Goal: Task Accomplishment & Management: Use online tool/utility

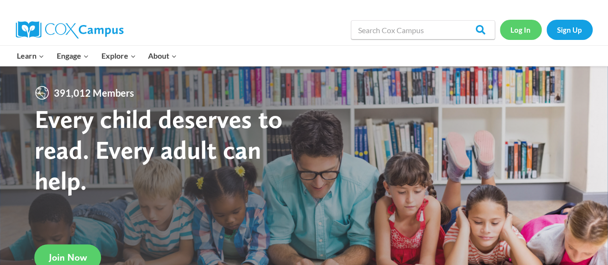
click at [521, 33] on link "Log In" at bounding box center [521, 30] width 42 height 20
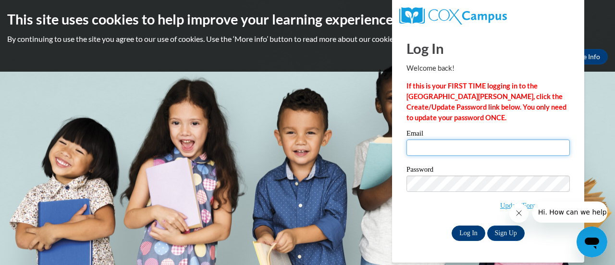
type input "[EMAIL_ADDRESS][DOMAIN_NAME]"
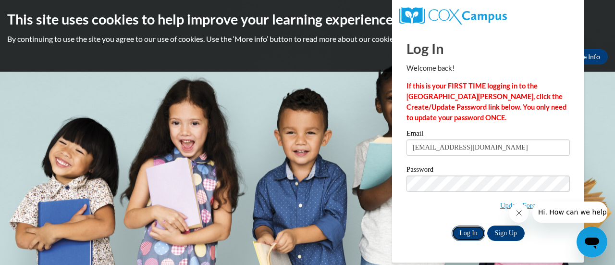
click at [469, 231] on input "Log In" at bounding box center [469, 232] width 34 height 15
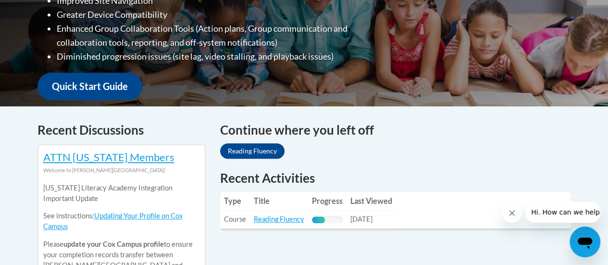
scroll to position [331, 0]
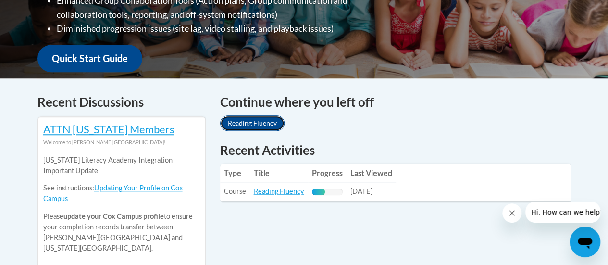
click at [252, 121] on link "Reading Fluency" at bounding box center [252, 122] width 64 height 15
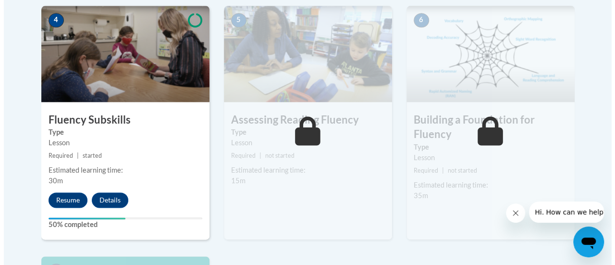
scroll to position [602, 0]
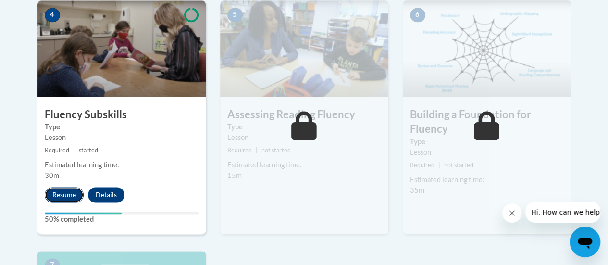
click at [57, 191] on button "Resume" at bounding box center [64, 194] width 39 height 15
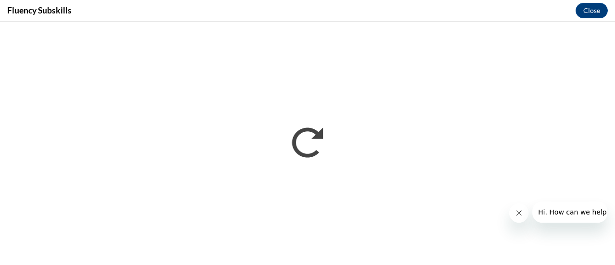
scroll to position [0, 0]
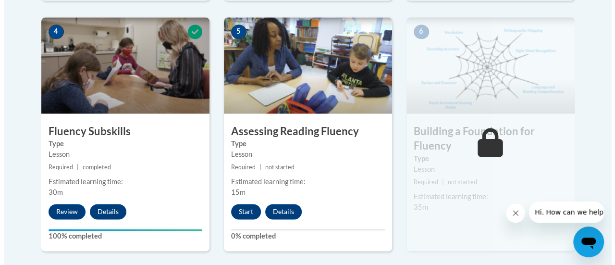
scroll to position [589, 0]
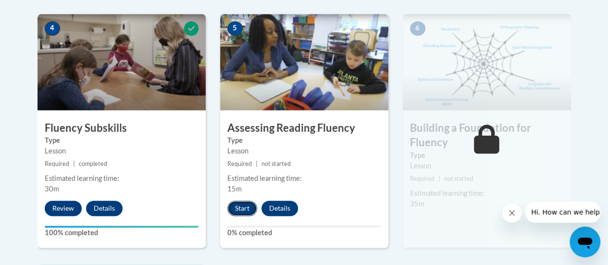
click at [237, 205] on button "Start" at bounding box center [242, 207] width 30 height 15
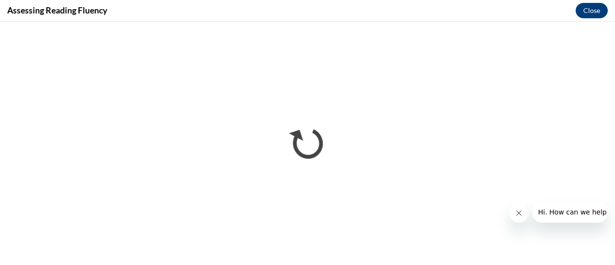
scroll to position [0, 0]
